Goal: Information Seeking & Learning: Learn about a topic

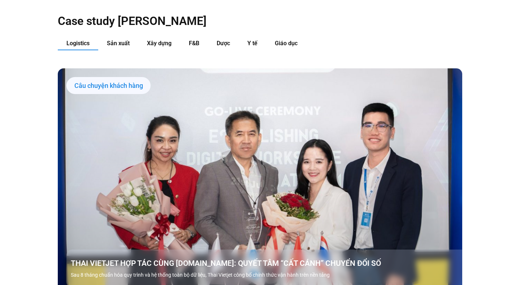
scroll to position [767, 0]
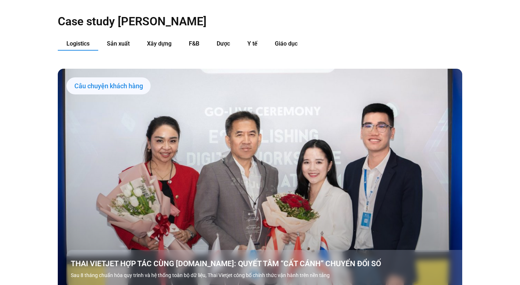
click at [155, 23] on div "Case study [PERSON_NAME] Logistics Sản xuất Xây dựng F&B Dược Y tế Giáo dục Câu…" at bounding box center [260, 215] width 405 height 446
click at [166, 46] on div "Logistics Sản xuất Xây dựng F&B Dược Y tế Giáo dục Câu chuyện khách hàng THAI V…" at bounding box center [260, 226] width 405 height 379
click at [157, 37] on button "Xây dựng" at bounding box center [159, 43] width 42 height 13
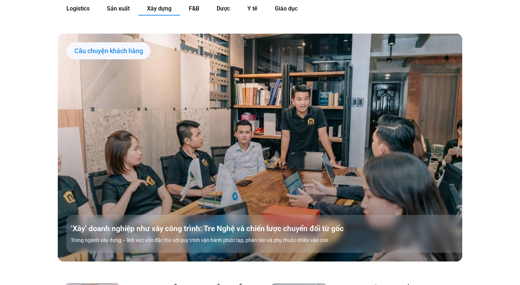
scroll to position [793, 0]
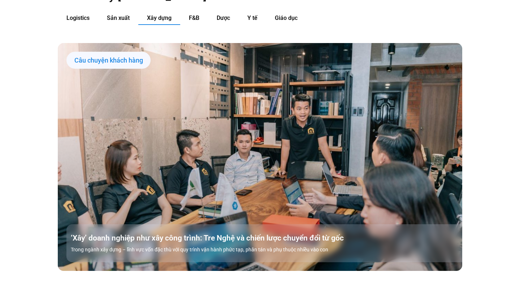
click at [123, 52] on div "Câu chuyện khách hàng" at bounding box center [109, 60] width 84 height 17
click at [129, 52] on div "Câu chuyện khách hàng" at bounding box center [109, 60] width 84 height 17
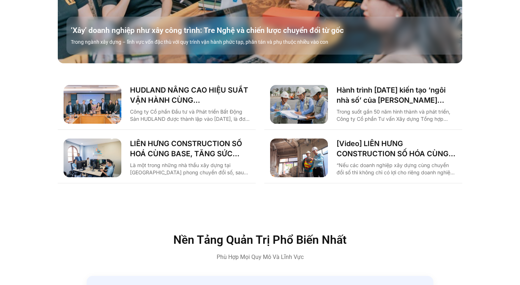
scroll to position [971, 0]
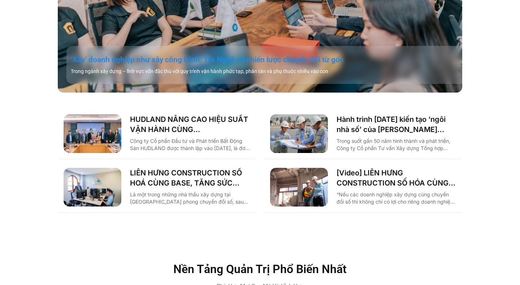
click at [217, 55] on link "‘Xây’ doanh nghiệp như xây công trình: Tre Nghệ và chiến lược chuyển đổi từ gốc" at bounding box center [269, 60] width 396 height 10
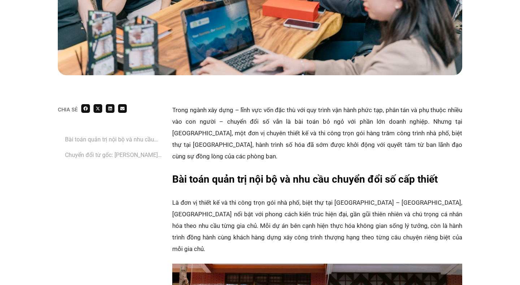
scroll to position [355, 0]
